Goal: Navigation & Orientation: Find specific page/section

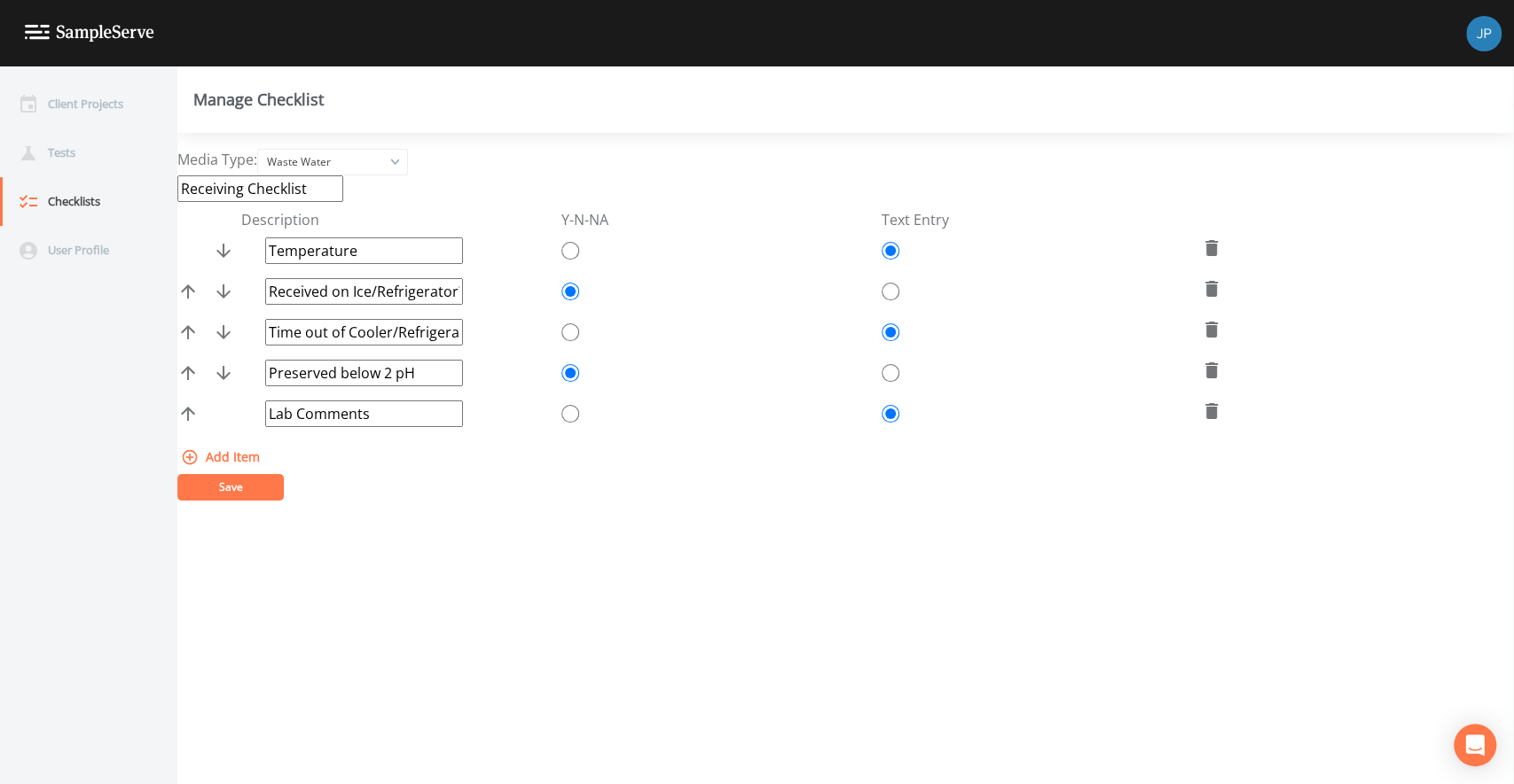
click at [620, 121] on div "Manage Checklist" at bounding box center [846, 100] width 1336 height 67
click at [72, 117] on div "Client Projects" at bounding box center [80, 103] width 159 height 49
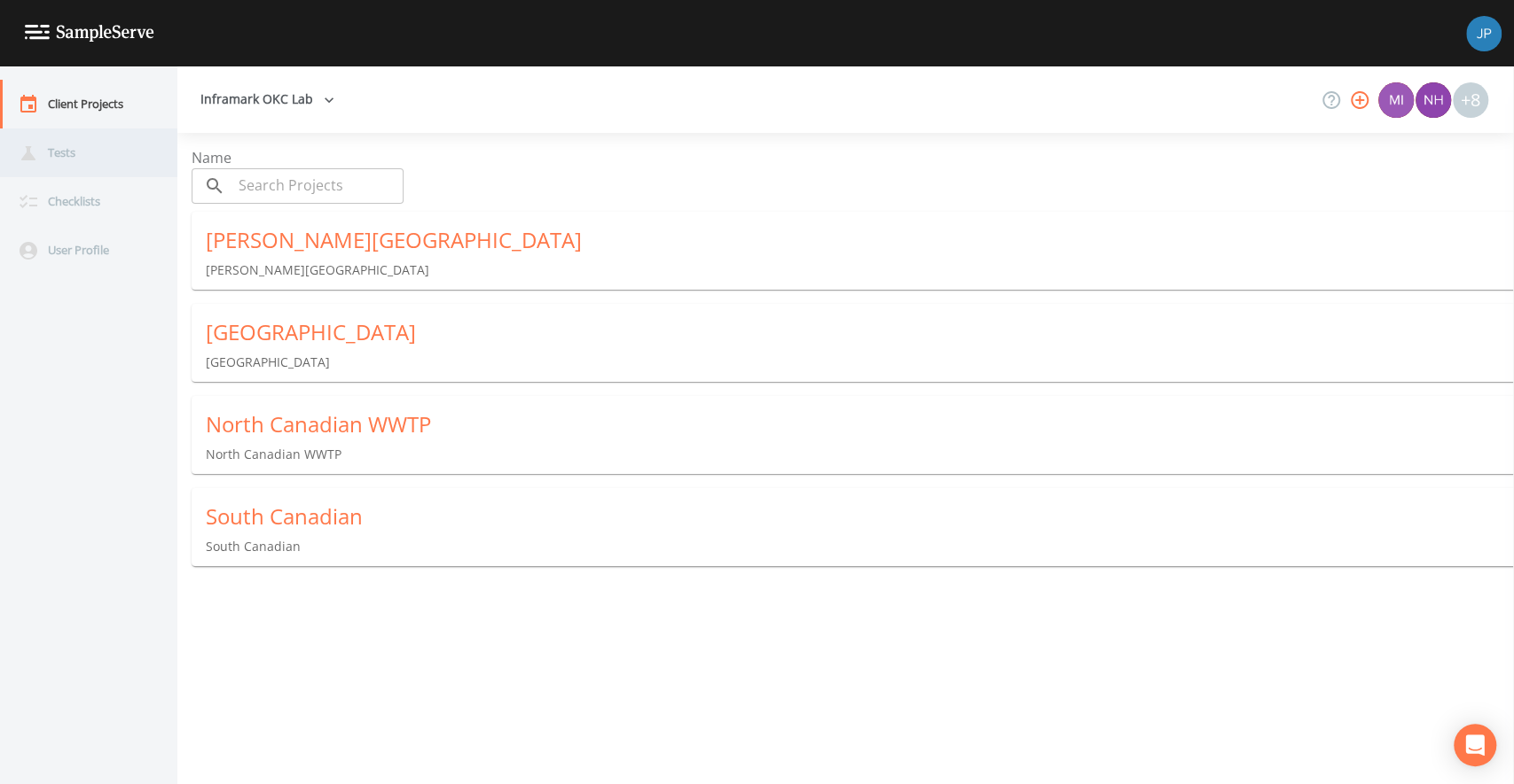
click at [123, 155] on div "Tests" at bounding box center [80, 152] width 159 height 49
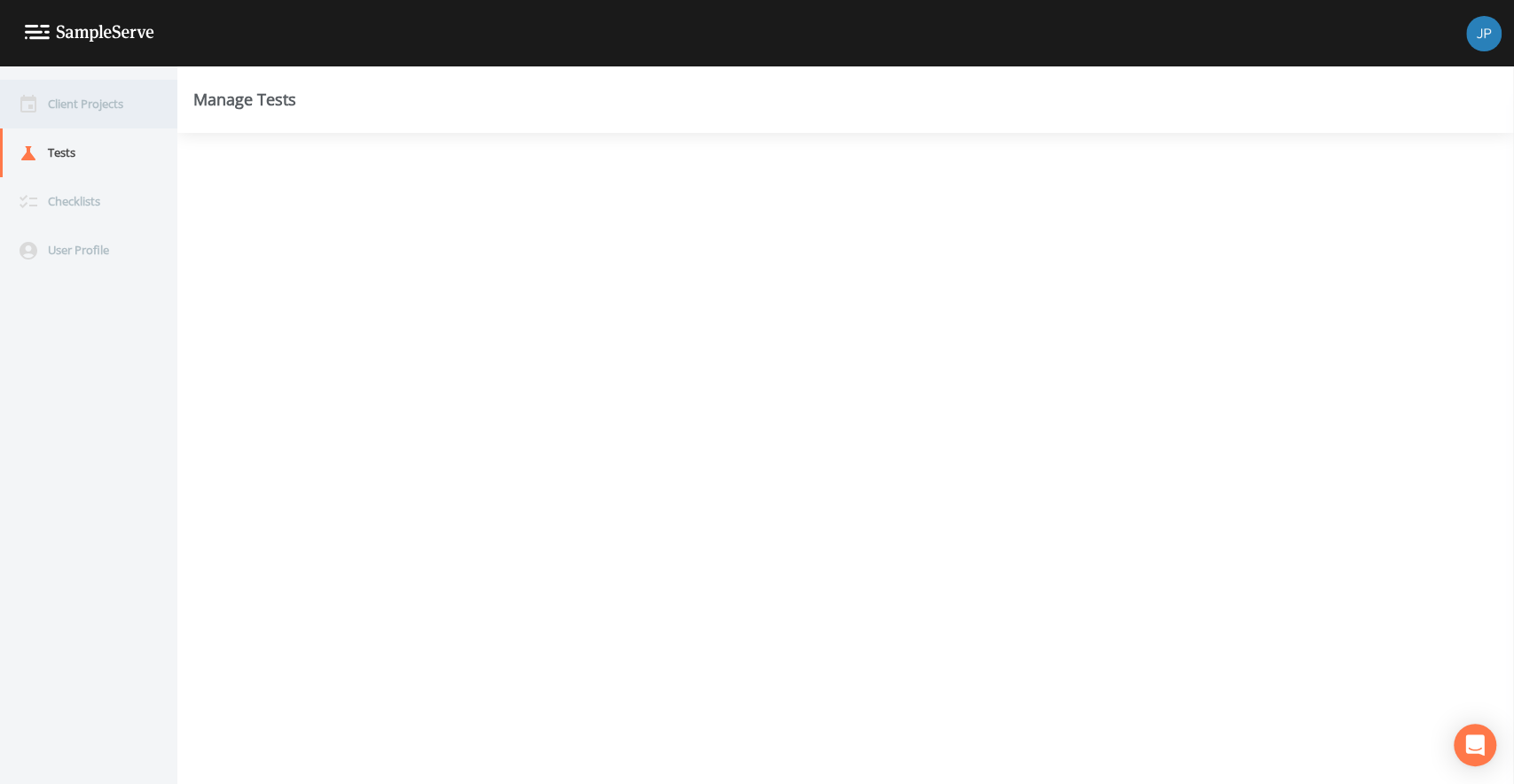
click at [115, 119] on div "Client Projects" at bounding box center [80, 103] width 159 height 49
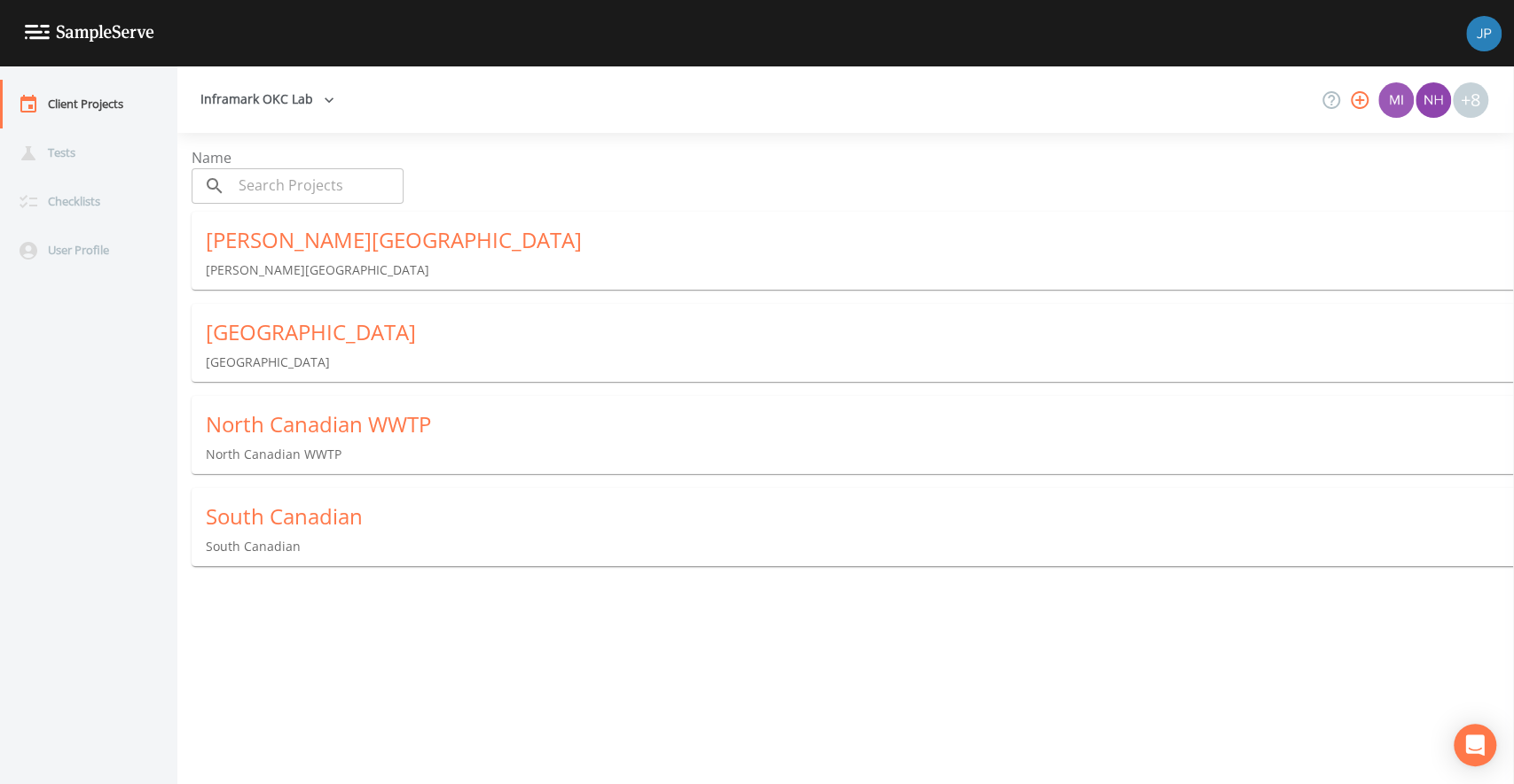
click at [335, 132] on div "Inframark OKC Lab +8" at bounding box center [846, 100] width 1336 height 67
click at [1185, 176] on div "Name ​ ​" at bounding box center [860, 176] width 1336 height 57
click at [1171, 76] on div "Inframark OKC Lab +8" at bounding box center [846, 100] width 1336 height 67
